Goal: Transaction & Acquisition: Subscribe to service/newsletter

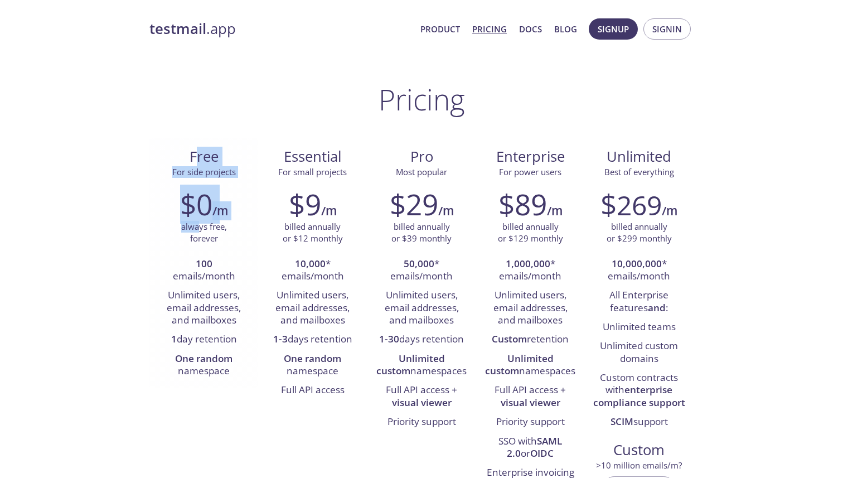
drag, startPoint x: 193, startPoint y: 156, endPoint x: 200, endPoint y: 222, distance: 66.6
click at [200, 222] on div "Free For side projects $0 /m always free, forever 100 emails/month Unlimited us…" at bounding box center [203, 262] width 109 height 249
click at [200, 222] on p "always free, forever" at bounding box center [204, 233] width 46 height 24
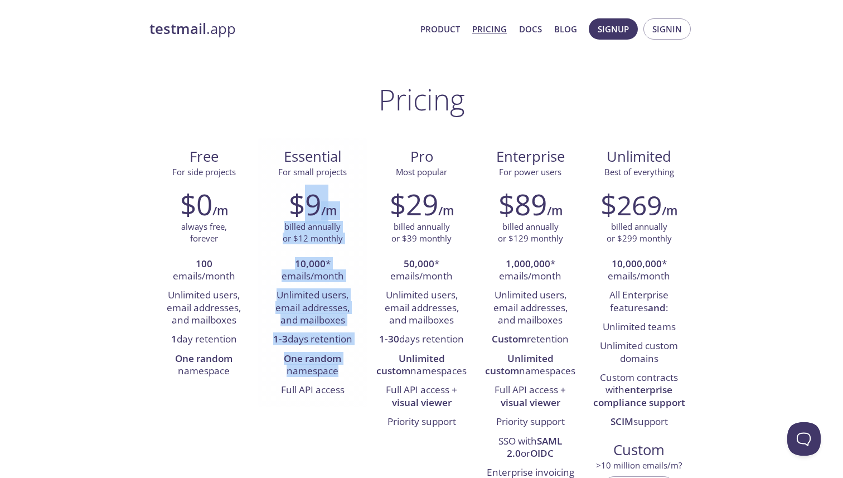
drag, startPoint x: 337, startPoint y: 377, endPoint x: 305, endPoint y: 190, distance: 189.3
click at [305, 190] on div "$9 /m billed annually or $12 monthly 10,000 * emails/month Unlimited users, ema…" at bounding box center [312, 293] width 109 height 227
click at [305, 190] on h2 "$9" at bounding box center [305, 203] width 32 height 33
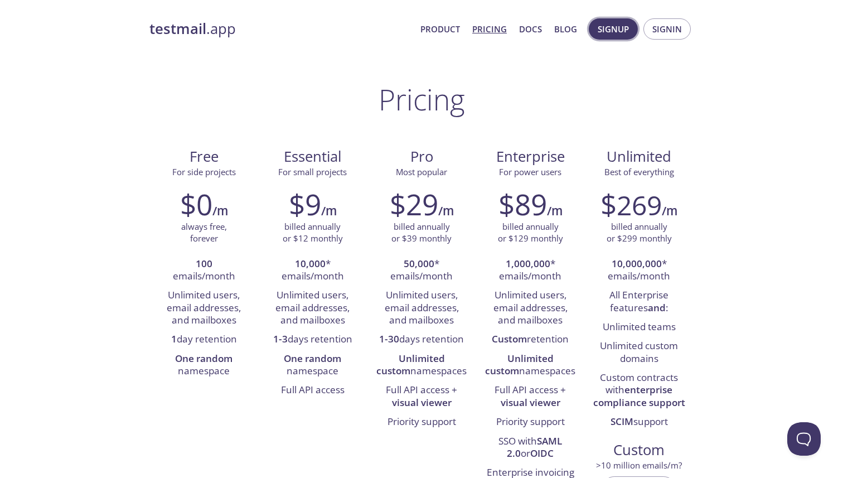
click at [613, 31] on span "Signup" at bounding box center [613, 29] width 31 height 14
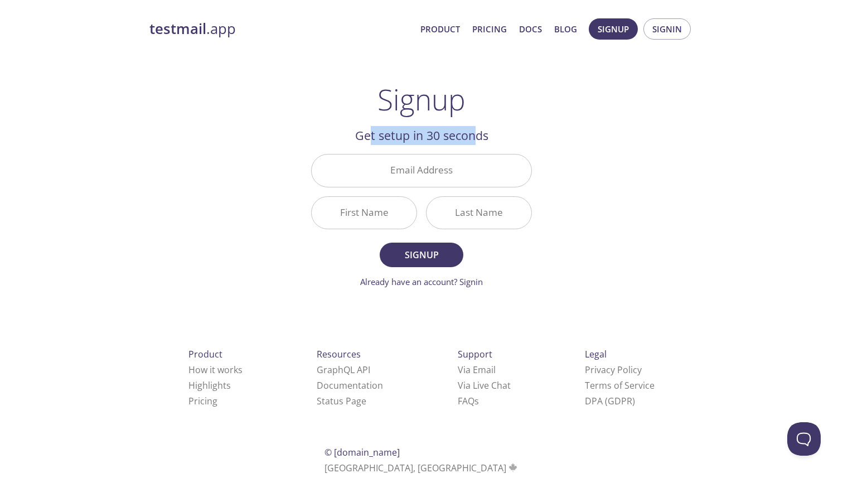
drag, startPoint x: 372, startPoint y: 135, endPoint x: 475, endPoint y: 135, distance: 103.7
click at [475, 135] on h2 "Get setup in 30 seconds" at bounding box center [421, 135] width 221 height 19
click at [190, 28] on strong "testmail" at bounding box center [177, 29] width 57 height 20
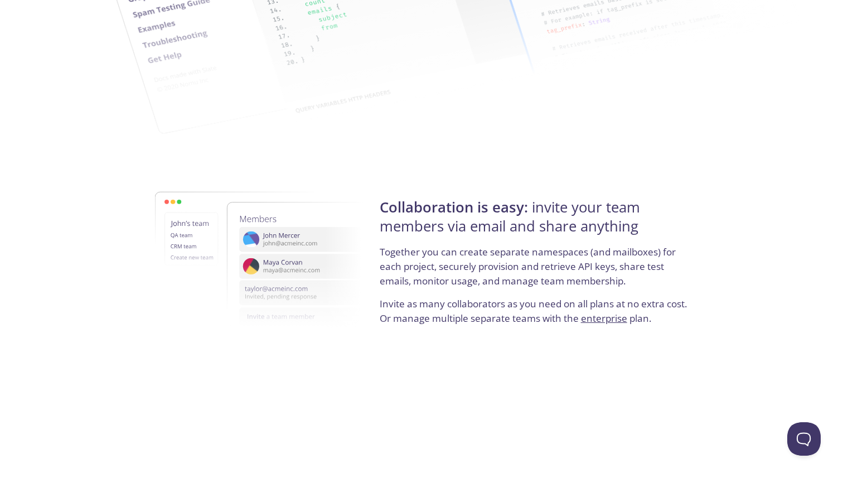
scroll to position [2019, 0]
